Goal: Transaction & Acquisition: Purchase product/service

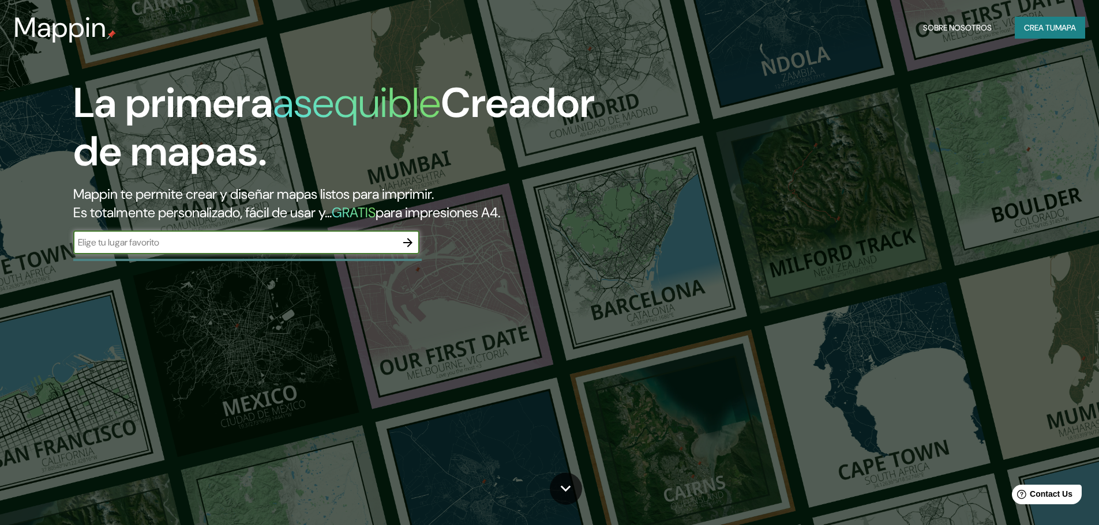
click at [351, 250] on div "​" at bounding box center [246, 242] width 346 height 23
click at [1028, 27] on font "Crea tu" at bounding box center [1039, 27] width 31 height 10
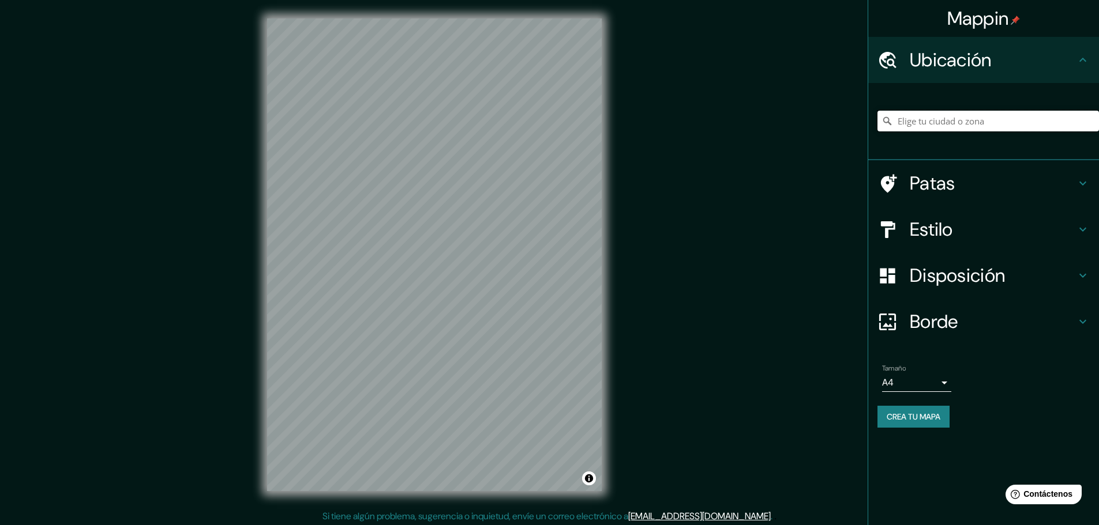
click at [930, 119] on input "Elige tu ciudad o zona" at bounding box center [987, 121] width 221 height 21
type input "l"
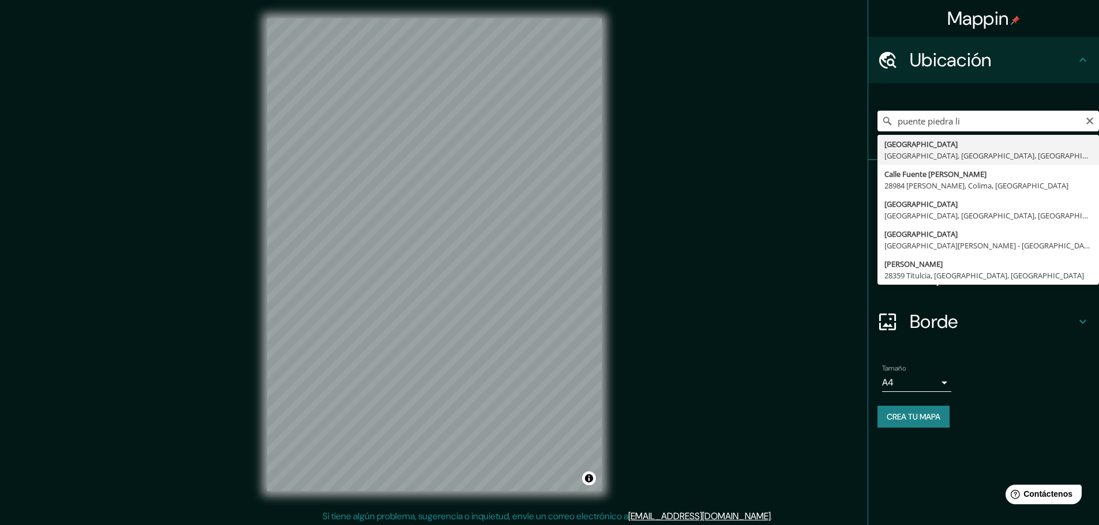
type input "Puente Piedra, Lima, Provincia de Lima, Perú"
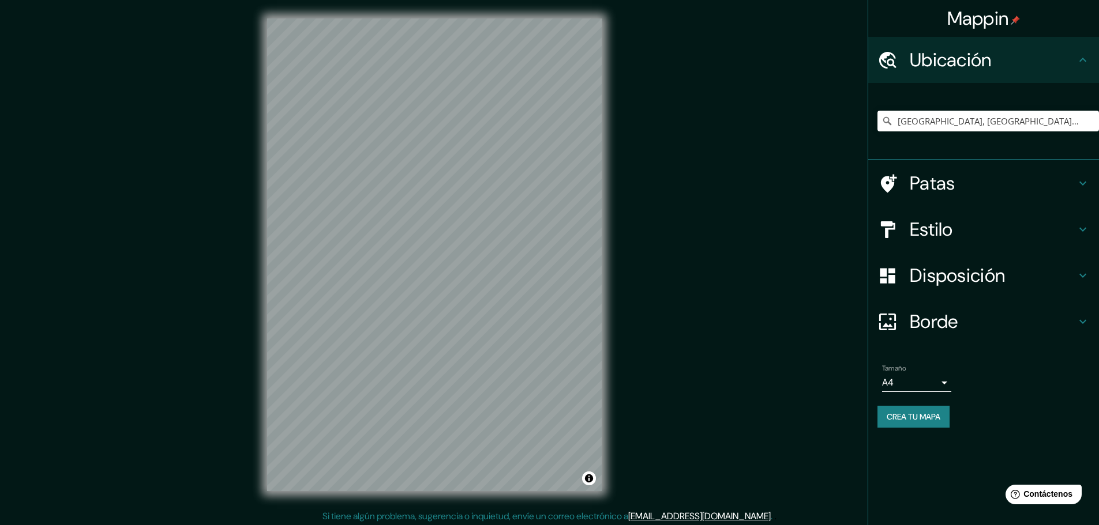
click at [927, 377] on body "Mappin Ubicación Puente Piedra, Lima, Provincia de Lima, Perú Patas Estilo Disp…" at bounding box center [549, 262] width 1099 height 525
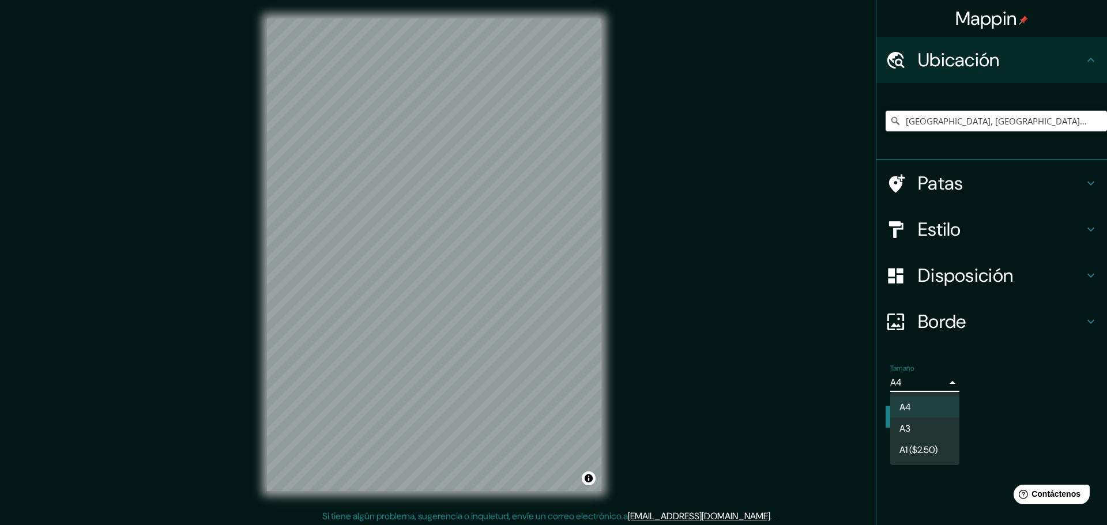
click at [937, 427] on li "A3" at bounding box center [925, 428] width 69 height 21
click at [892, 374] on body "Mappin Ubicación Puente Piedra, Lima, Provincia de Lima, Perú Patas Estilo Disp…" at bounding box center [553, 262] width 1107 height 525
click at [918, 400] on li "A4" at bounding box center [925, 407] width 69 height 21
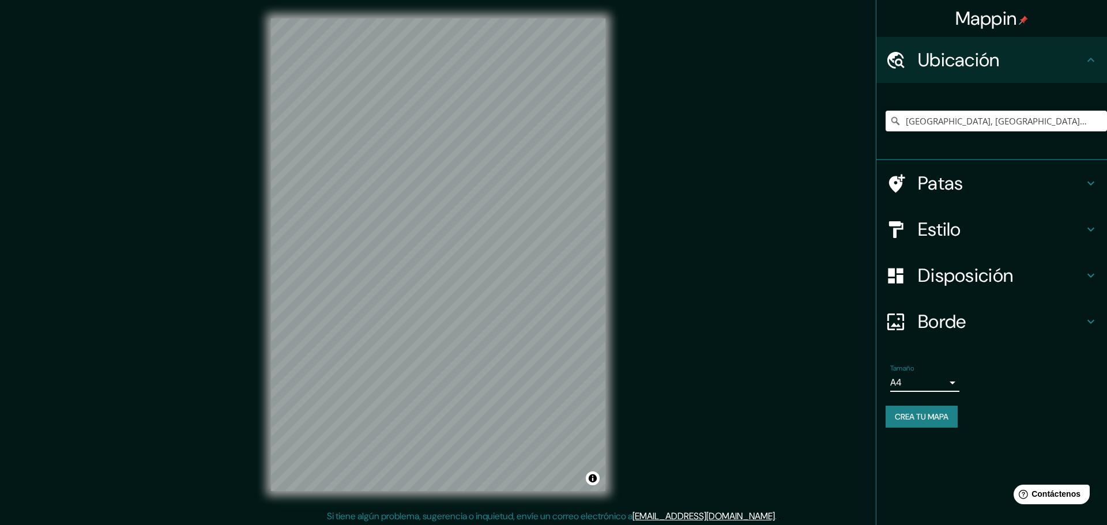
click at [926, 388] on body "Mappin Ubicación Puente Piedra, Lima, Provincia de Lima, Perú Patas Estilo Disp…" at bounding box center [553, 262] width 1107 height 525
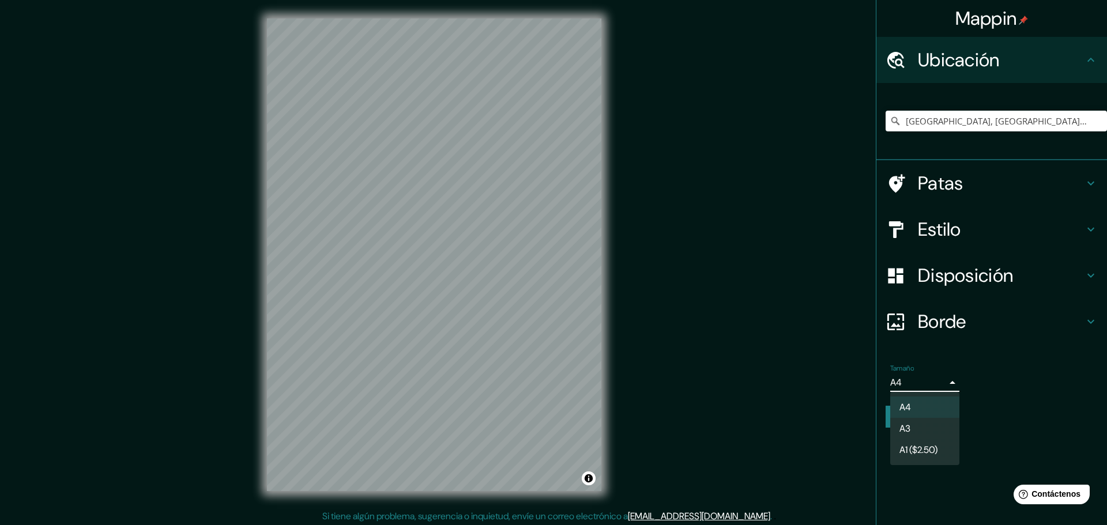
click at [916, 445] on font "A1 ($2.50)" at bounding box center [919, 450] width 38 height 12
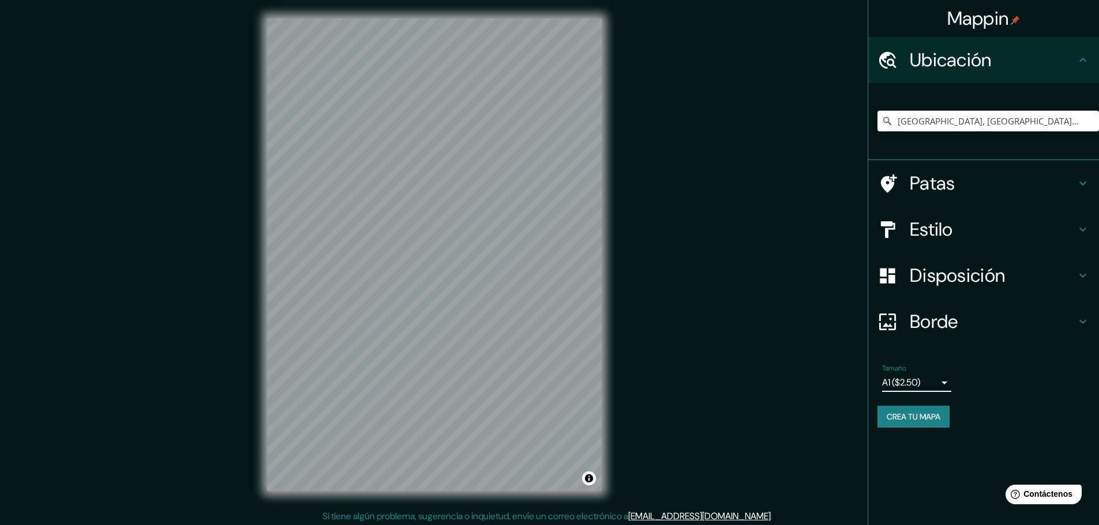
click at [919, 381] on body "Mappin Ubicación Puente Piedra, Lima, Provincia de Lima, Perú Patas Estilo Disp…" at bounding box center [549, 262] width 1099 height 525
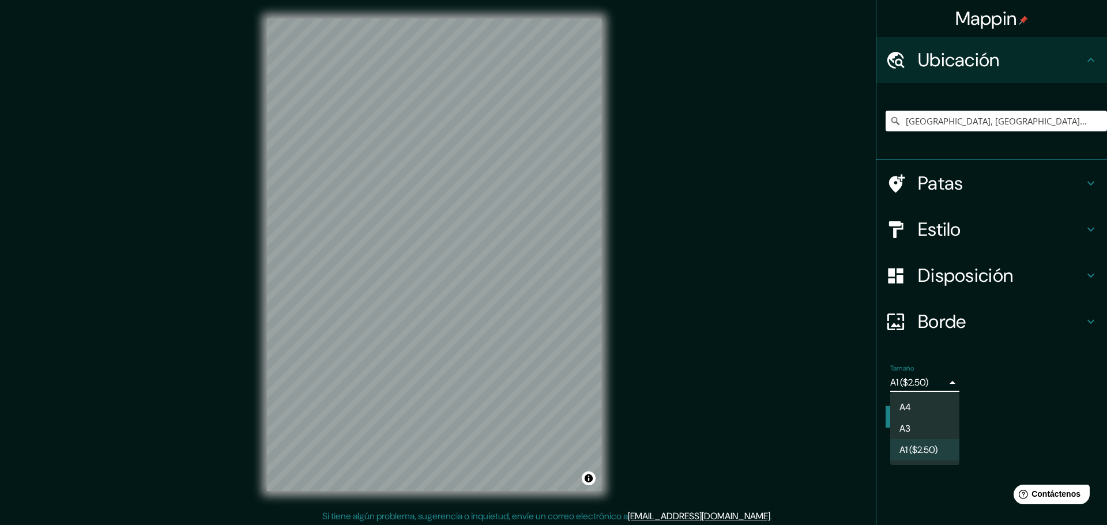
click at [911, 424] on li "A3" at bounding box center [925, 428] width 69 height 21
type input "a4"
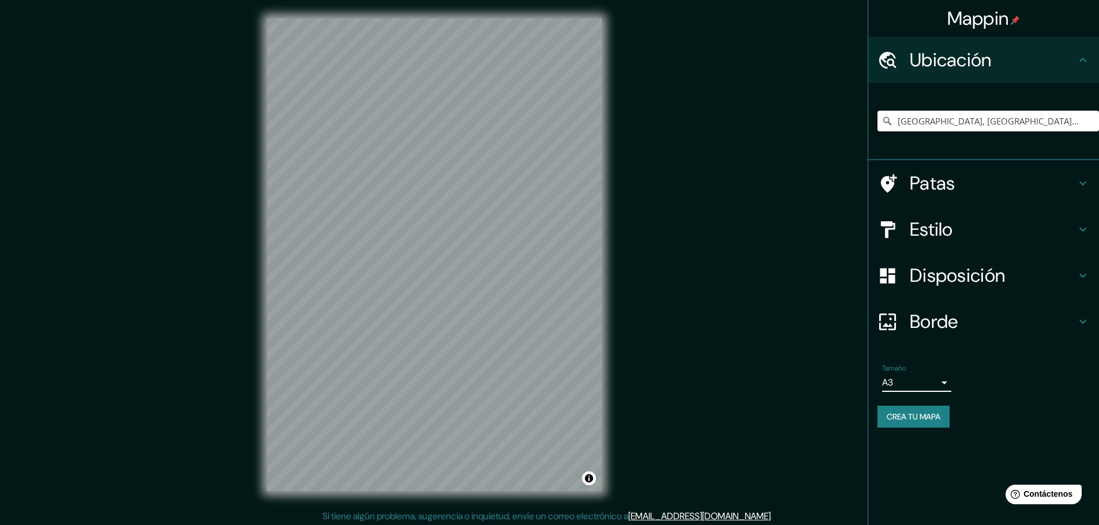
click at [942, 318] on font "Borde" at bounding box center [934, 322] width 48 height 24
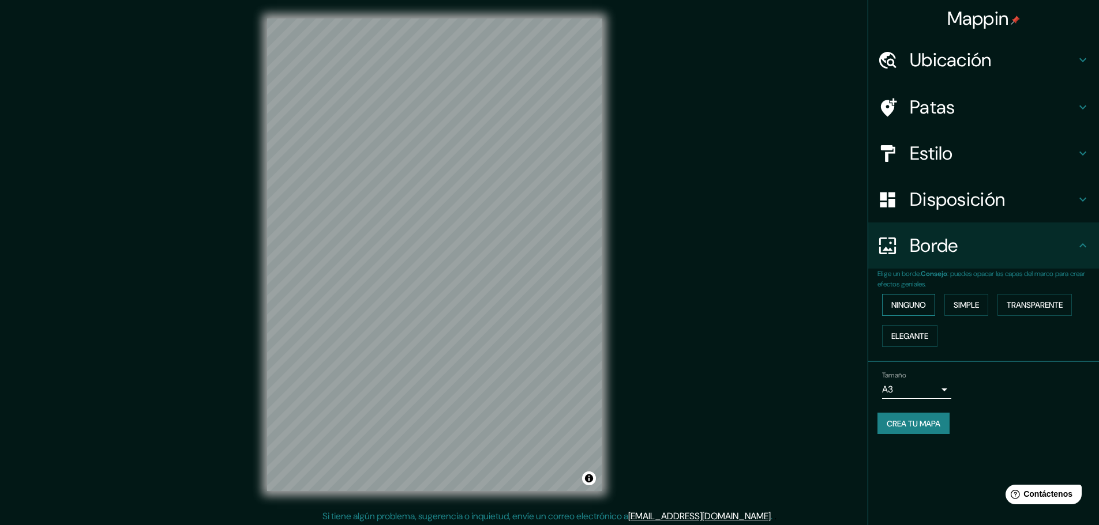
click at [918, 305] on font "Ninguno" at bounding box center [908, 305] width 35 height 10
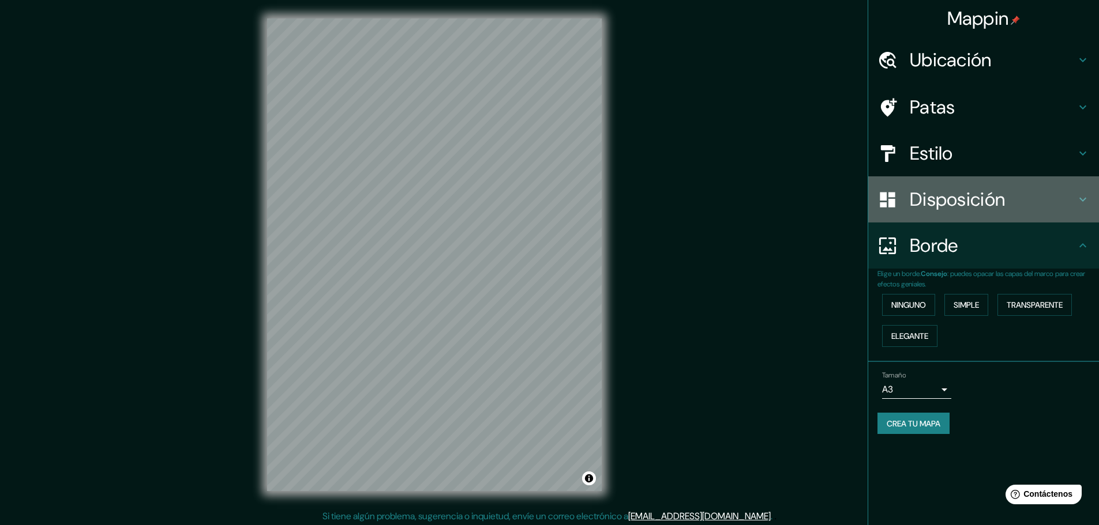
click at [982, 200] on font "Disposición" at bounding box center [957, 199] width 95 height 24
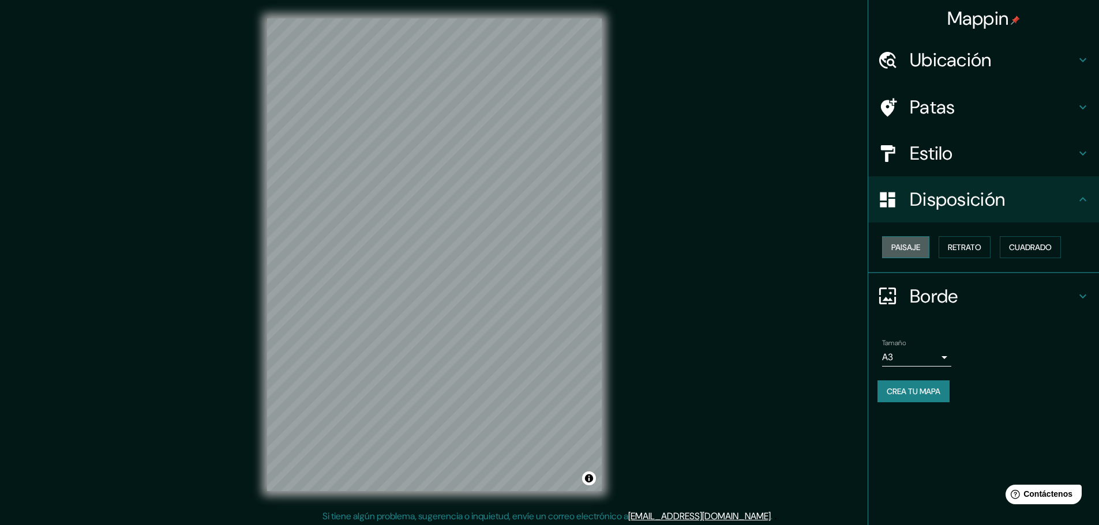
click at [911, 248] on font "Paisaje" at bounding box center [905, 247] width 29 height 10
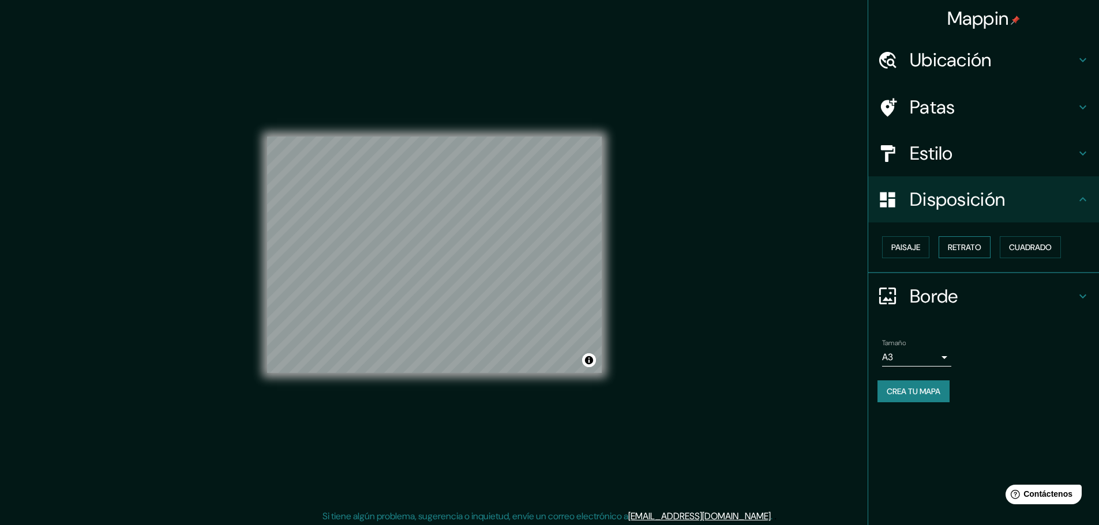
click at [963, 245] on font "Retrato" at bounding box center [964, 247] width 33 height 10
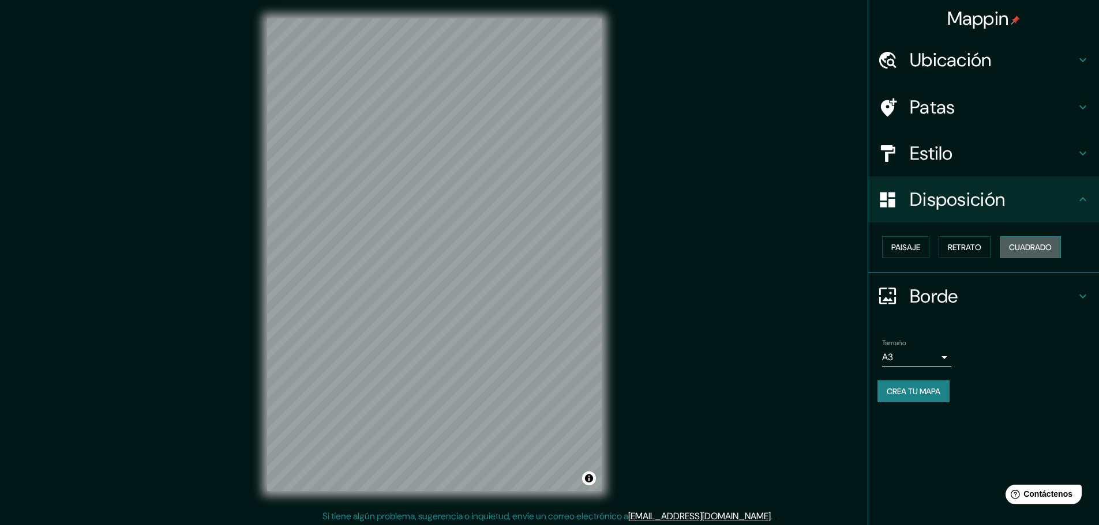
click at [1034, 247] on font "Cuadrado" at bounding box center [1030, 247] width 43 height 10
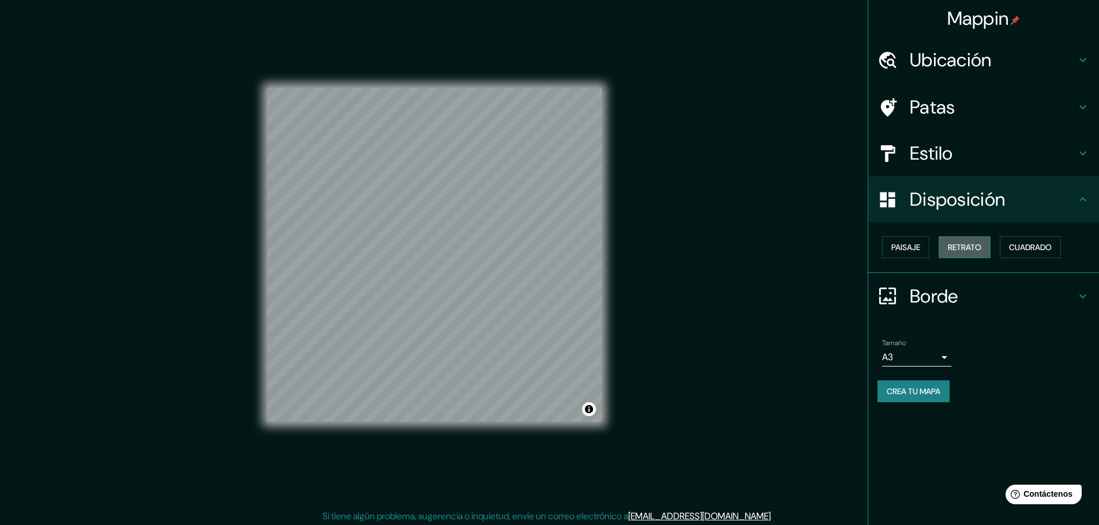
click at [986, 254] on button "Retrato" at bounding box center [964, 247] width 52 height 22
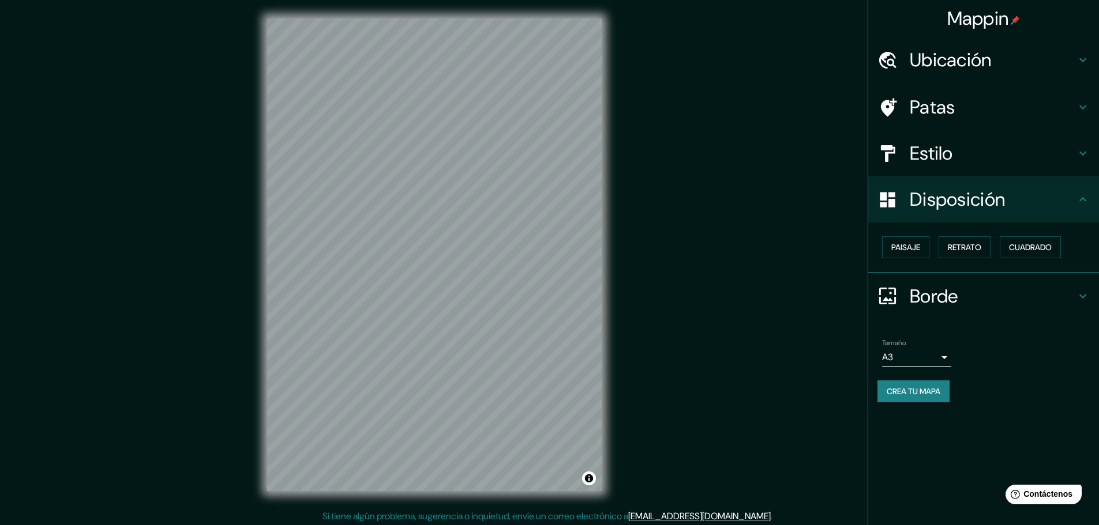
click at [981, 156] on h4 "Estilo" at bounding box center [993, 153] width 166 height 23
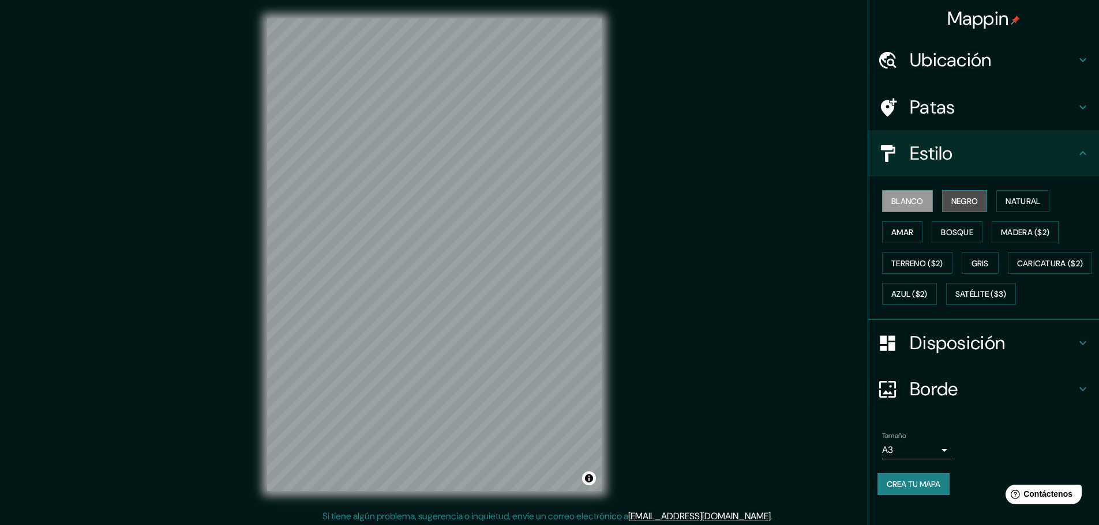
click at [954, 209] on button "Negro" at bounding box center [965, 201] width 46 height 22
click at [1019, 200] on font "Natural" at bounding box center [1022, 201] width 35 height 10
click at [900, 236] on font "Amar" at bounding box center [902, 232] width 22 height 10
click at [953, 233] on font "Bosque" at bounding box center [957, 232] width 32 height 10
click at [1029, 234] on font "Madera ($2)" at bounding box center [1025, 232] width 48 height 10
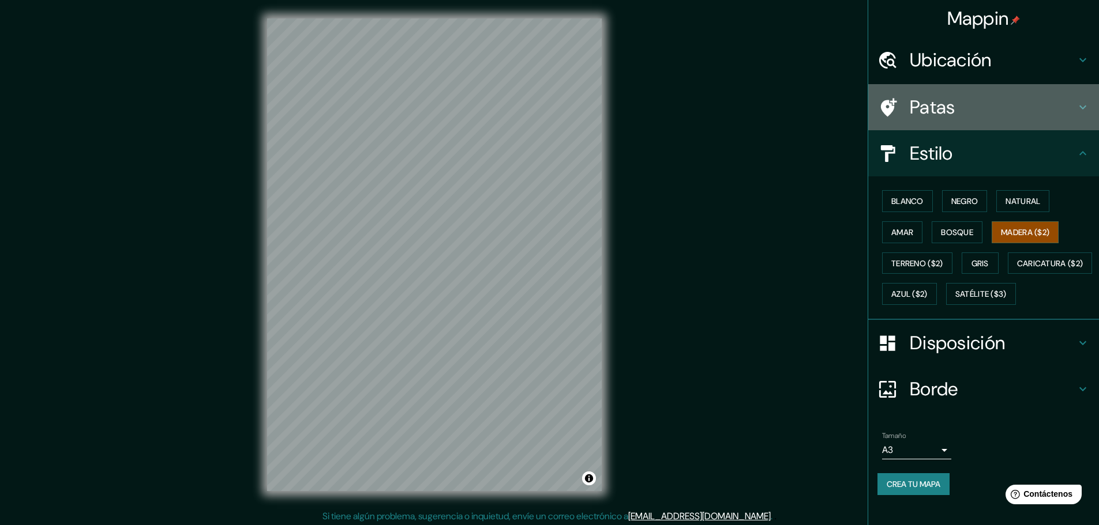
click at [968, 107] on h4 "Patas" at bounding box center [993, 107] width 166 height 23
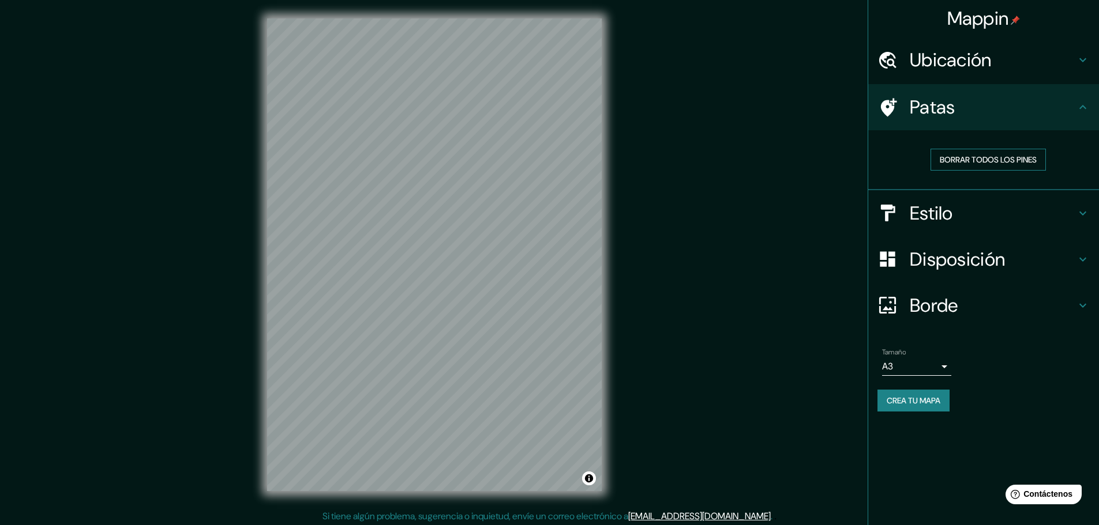
click at [972, 159] on font "Borrar todos los pines" at bounding box center [988, 160] width 97 height 10
click at [965, 57] on font "Ubicación" at bounding box center [951, 60] width 82 height 24
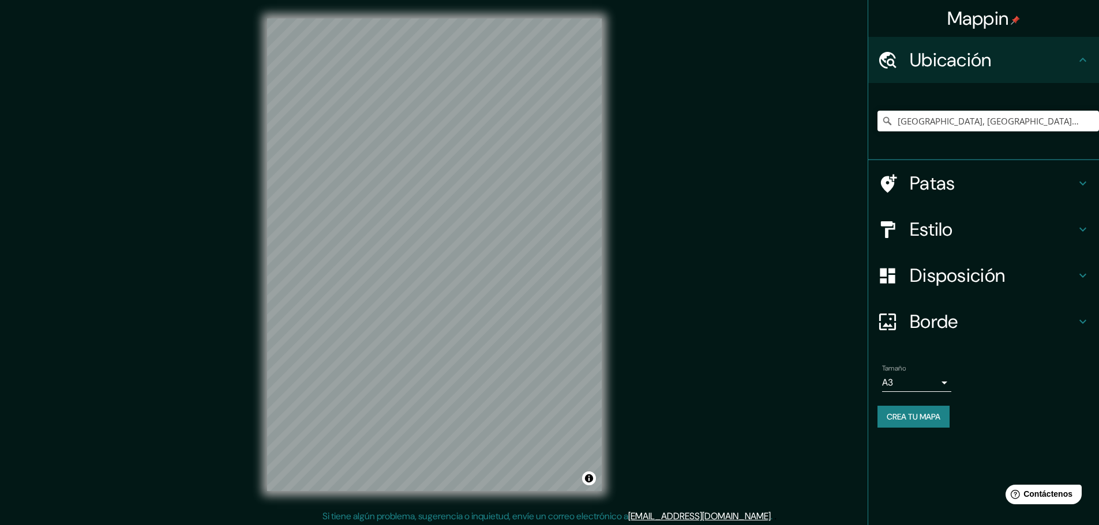
click at [915, 174] on font "Patas" at bounding box center [933, 183] width 46 height 24
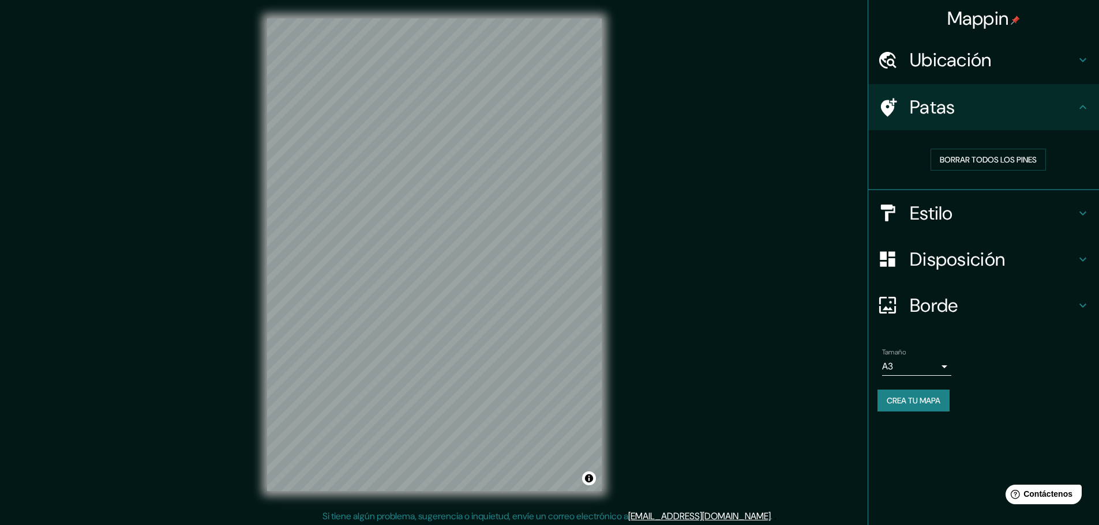
click at [932, 212] on font "Estilo" at bounding box center [931, 213] width 43 height 24
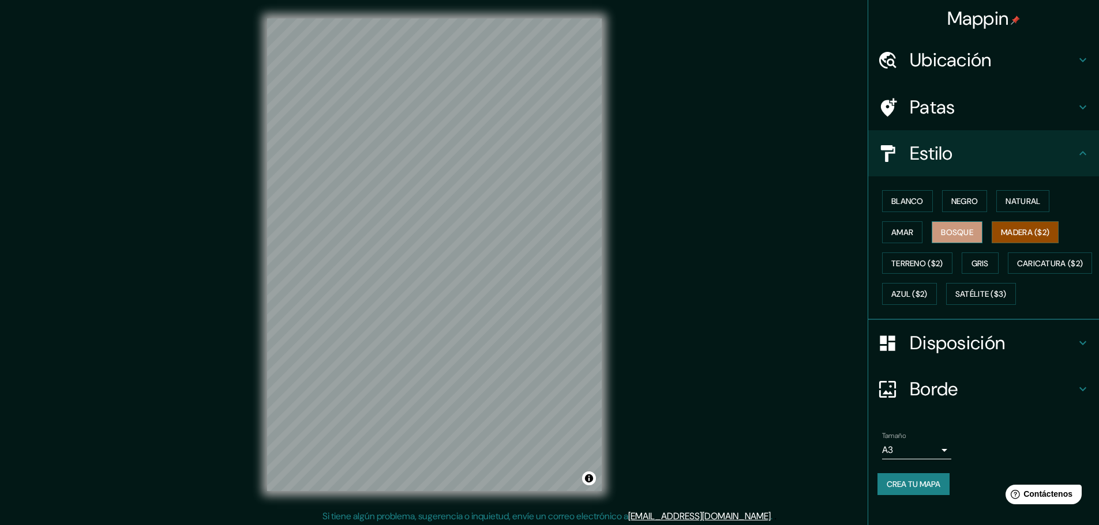
click at [941, 234] on font "Bosque" at bounding box center [957, 232] width 32 height 10
drag, startPoint x: 973, startPoint y: 269, endPoint x: 975, endPoint y: 276, distance: 7.8
click at [973, 269] on font "Gris" at bounding box center [979, 263] width 17 height 15
click at [937, 303] on button "Azul ($2)" at bounding box center [909, 294] width 55 height 22
click at [898, 189] on div "Blanco Negro Natural Amar Bosque Madera ($2) Terreno ($2) Gris Caricatura ($2) …" at bounding box center [987, 248] width 221 height 124
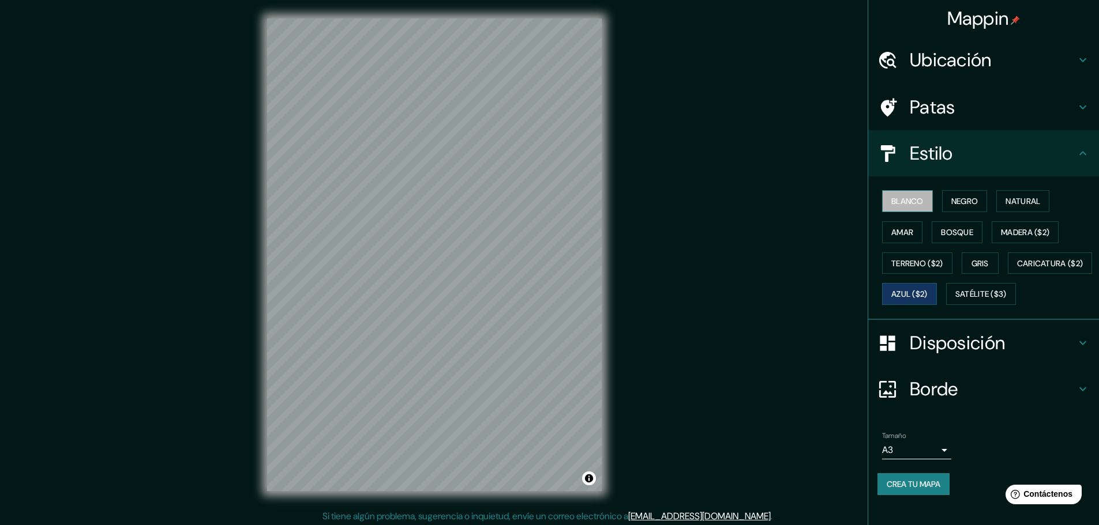
click at [906, 205] on font "Blanco" at bounding box center [907, 201] width 32 height 10
click at [951, 206] on font "Negro" at bounding box center [964, 201] width 27 height 10
click at [903, 211] on button "Blanco" at bounding box center [907, 201] width 51 height 22
